Goal: Task Accomplishment & Management: Use online tool/utility

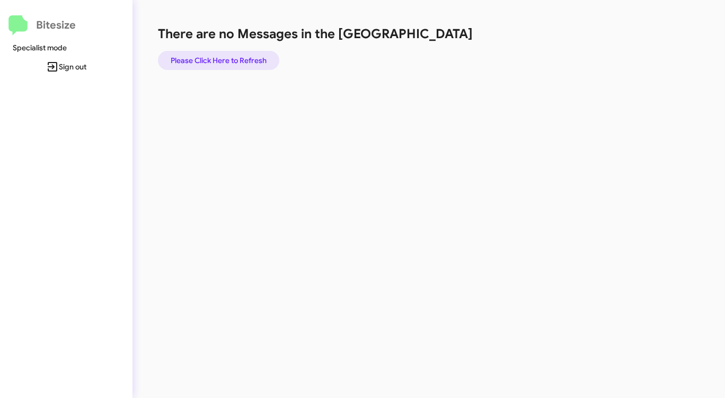
click at [237, 62] on span "Please Click Here to Refresh" at bounding box center [219, 60] width 96 height 19
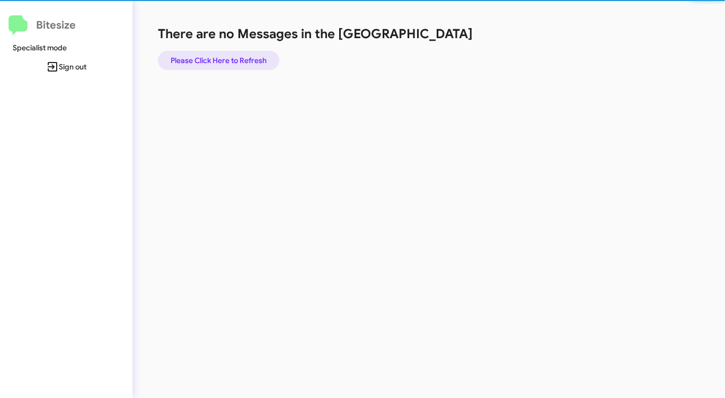
click at [236, 61] on span "Please Click Here to Refresh" at bounding box center [219, 60] width 96 height 19
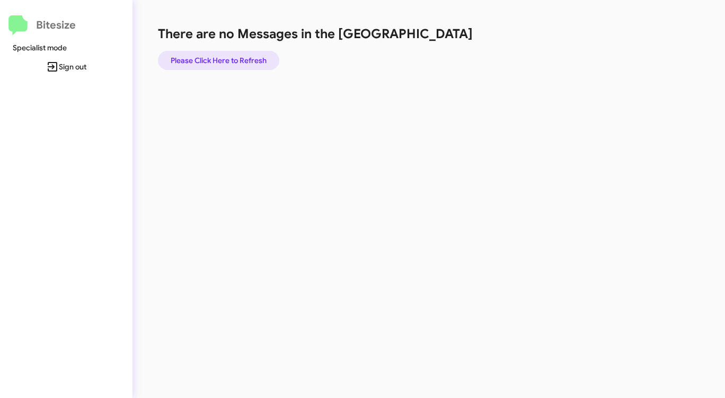
click at [235, 61] on span "Please Click Here to Refresh" at bounding box center [219, 60] width 96 height 19
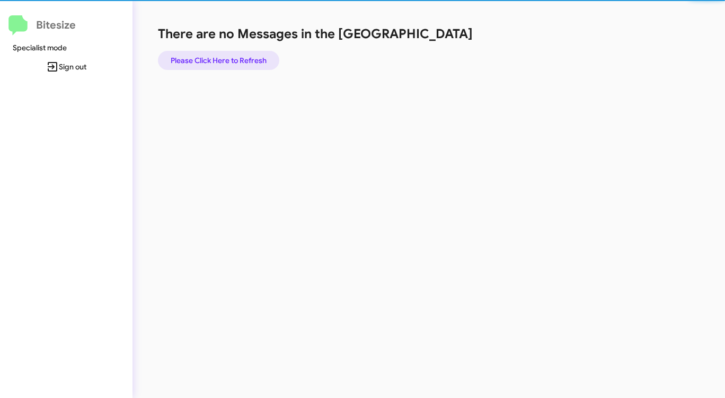
click at [235, 61] on span "Please Click Here to Refresh" at bounding box center [219, 60] width 96 height 19
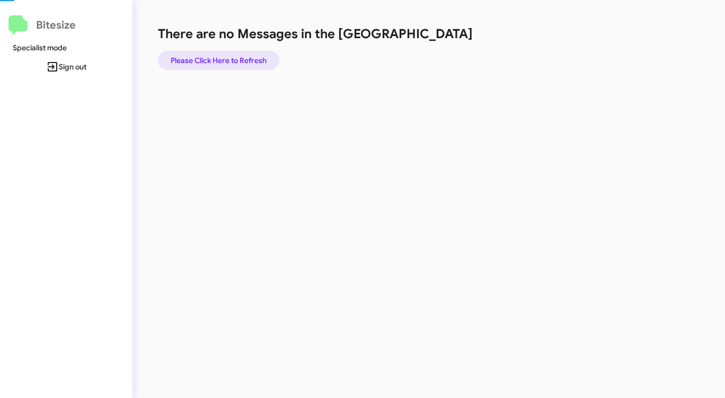
click at [235, 61] on span "Please Click Here to Refresh" at bounding box center [219, 60] width 96 height 19
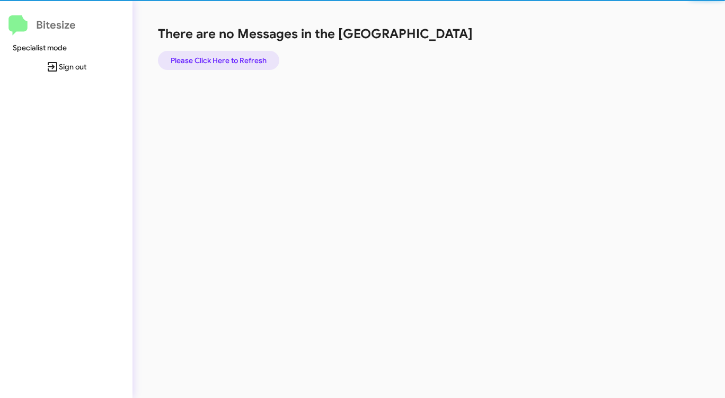
click at [235, 61] on span "Please Click Here to Refresh" at bounding box center [219, 60] width 96 height 19
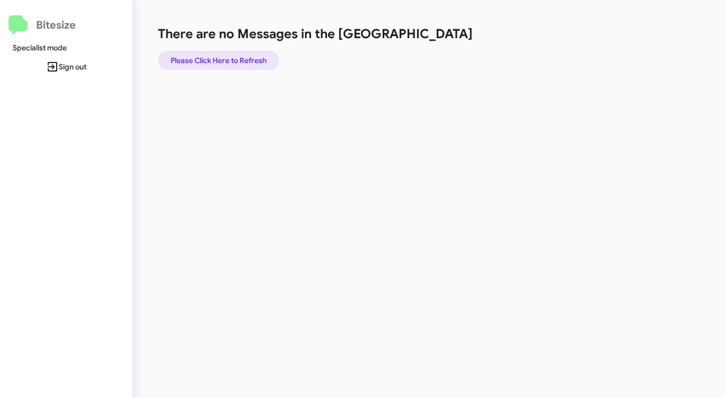
click at [236, 61] on span "Please Click Here to Refresh" at bounding box center [219, 60] width 96 height 19
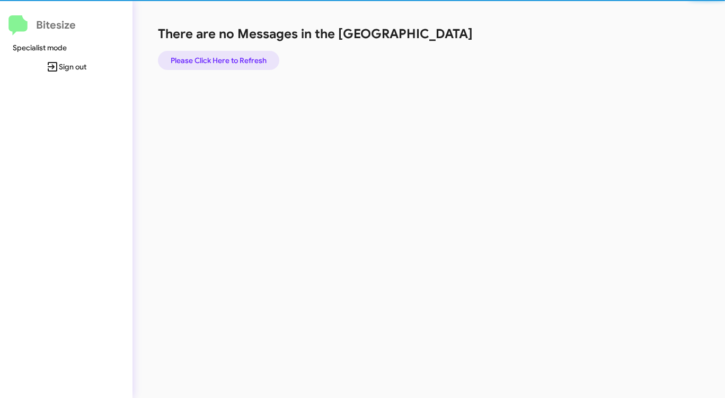
click at [236, 61] on span "Please Click Here to Refresh" at bounding box center [219, 60] width 96 height 19
